Goal: Task Accomplishment & Management: Manage account settings

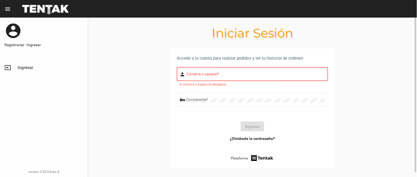
click at [198, 71] on div "Correo-e o usuario *" at bounding box center [256, 73] width 139 height 15
click at [198, 74] on input "Correo-e o usuario *" at bounding box center [256, 75] width 139 height 4
type input "flopyganora"
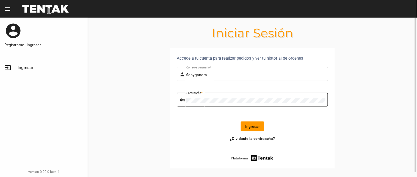
click at [245, 126] on button "Ingresar" at bounding box center [252, 127] width 23 height 10
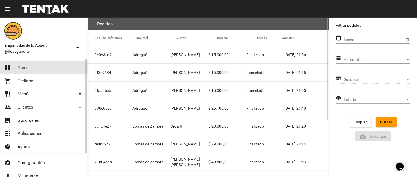
click at [48, 64] on link "dashboard Panel" at bounding box center [44, 67] width 88 height 13
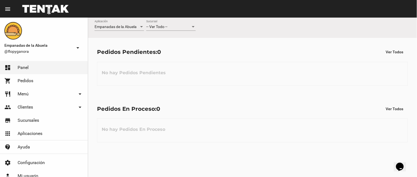
click at [166, 31] on div "-- Ver Todo -- Sucursal" at bounding box center [171, 28] width 50 height 16
click at [166, 30] on div "-- Ver Todo -- Sucursal" at bounding box center [171, 25] width 50 height 11
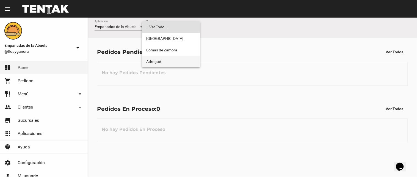
click at [181, 62] on span "Adrogué" at bounding box center [171, 62] width 50 height 12
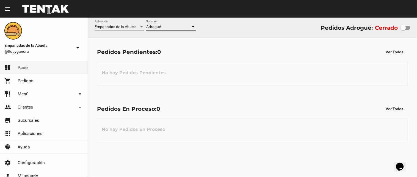
click at [404, 28] on div at bounding box center [404, 28] width 6 height 6
click at [404, 30] on input "checkbox" at bounding box center [403, 30] width 0 height 0
checkbox input "true"
